Goal: Check status

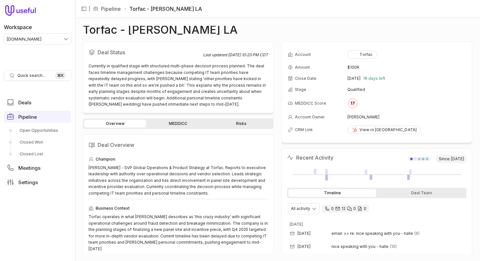
click at [301, 26] on div "Torfac - [PERSON_NAME] LA" at bounding box center [277, 30] width 389 height 8
click at [277, 25] on div "Torfac - [PERSON_NAME] LA Deal Status Last updated [DATE] 10:23 PM CDT Currentl…" at bounding box center [277, 139] width 405 height 243
click at [279, 76] on div "Deal Status Last updated [DATE] 10:23 PM CDT Currently in qualified stage with …" at bounding box center [277, 146] width 389 height 211
click at [278, 64] on div "Deal Status Last updated [DATE] 10:23 PM CDT Currently in qualified stage with …" at bounding box center [277, 146] width 389 height 211
click at [278, 37] on div "Torfac - [PERSON_NAME] LA Deal Status Last updated [DATE] 10:23 PM CDT Currentl…" at bounding box center [277, 139] width 389 height 227
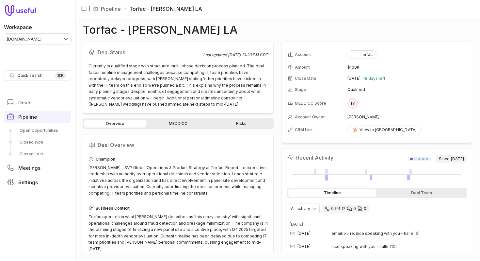
click at [386, 38] on div "Torfac - [PERSON_NAME] LA Deal Status Last updated [DATE] 10:23 PM CDT Currentl…" at bounding box center [277, 139] width 389 height 227
click at [280, 46] on div "Deal Status Last updated [DATE] 10:23 PM CDT Currently in qualified stage with …" at bounding box center [277, 146] width 389 height 211
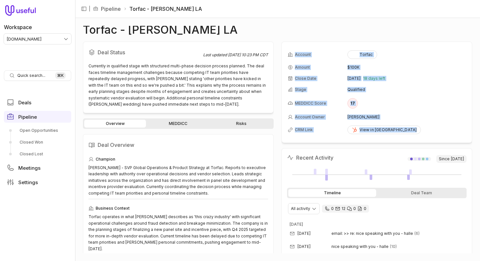
click at [280, 46] on div "Deal Status Last updated [DATE] 10:23 PM CDT Currently in qualified stage with …" at bounding box center [277, 146] width 389 height 211
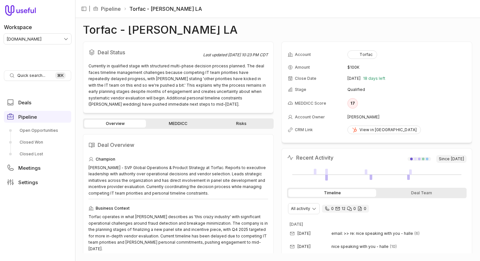
drag, startPoint x: 280, startPoint y: 46, endPoint x: 302, endPoint y: 40, distance: 23.4
click at [302, 39] on div "Torfac - [PERSON_NAME] LA Deal Status Last updated [DATE] 10:23 PM CDT Currentl…" at bounding box center [277, 139] width 389 height 227
click at [288, 28] on div "Torfac - [PERSON_NAME] LA" at bounding box center [277, 30] width 389 height 8
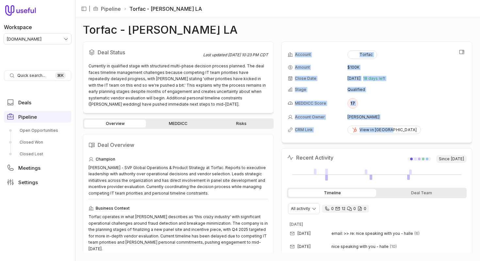
drag, startPoint x: 294, startPoint y: 49, endPoint x: 407, endPoint y: 127, distance: 137.6
click at [407, 127] on tbody "Account Torfac Amount $100K Close Date [DATE] 18 days left Stage Qualified MEDD…" at bounding box center [377, 92] width 178 height 89
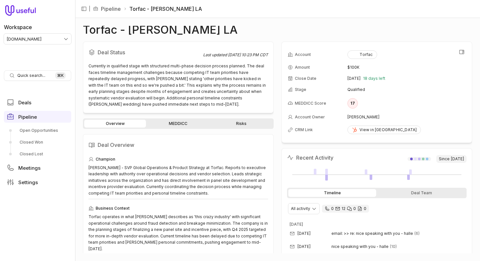
click at [407, 127] on td "View in [GEOGRAPHIC_DATA]" at bounding box center [406, 130] width 119 height 14
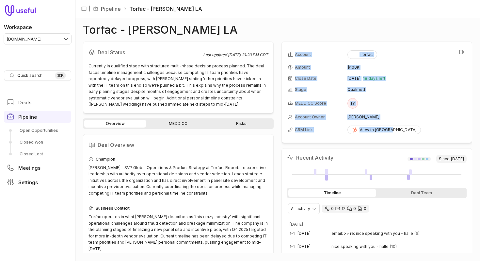
drag, startPoint x: 407, startPoint y: 127, endPoint x: 290, endPoint y: 57, distance: 136.1
click at [290, 57] on tbody "Account Torfac Amount $100K Close Date [DATE] 18 days left Stage Qualified MEDD…" at bounding box center [377, 92] width 178 height 89
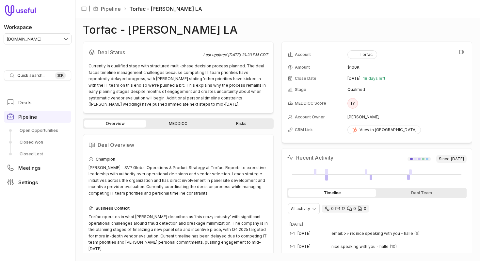
click at [290, 57] on icon at bounding box center [290, 54] width 5 height 5
drag, startPoint x: 291, startPoint y: 52, endPoint x: 397, endPoint y: 138, distance: 136.3
click at [397, 138] on div "Account Torfac Amount $100K Close Date [DATE] 18 days left Stage Qualified MEDD…" at bounding box center [377, 91] width 191 height 101
click at [279, 33] on div "Torfac - [PERSON_NAME] LA" at bounding box center [277, 30] width 389 height 8
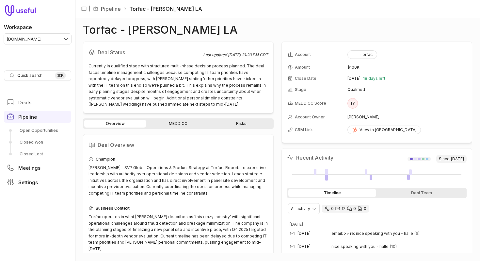
click at [279, 33] on div "Torfac - [PERSON_NAME] LA" at bounding box center [277, 30] width 389 height 8
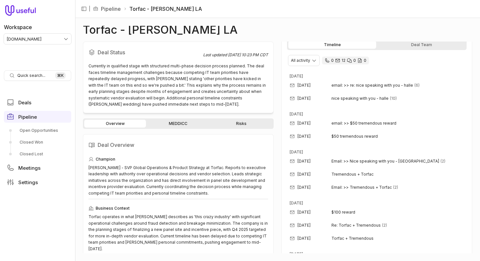
scroll to position [195, 0]
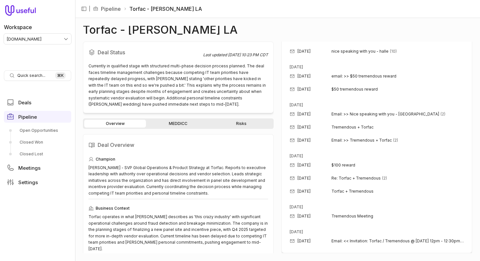
click at [275, 74] on div "Deal Status Last updated [DATE] 10:23 PM CDT Currently in qualified stage with …" at bounding box center [277, 146] width 389 height 211
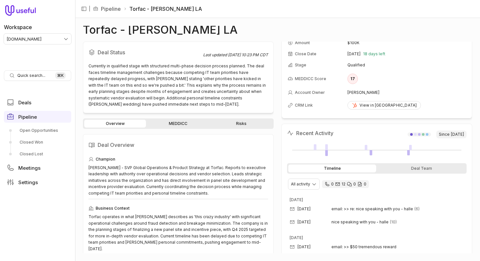
scroll to position [0, 0]
